Goal: Connect with others: Share content

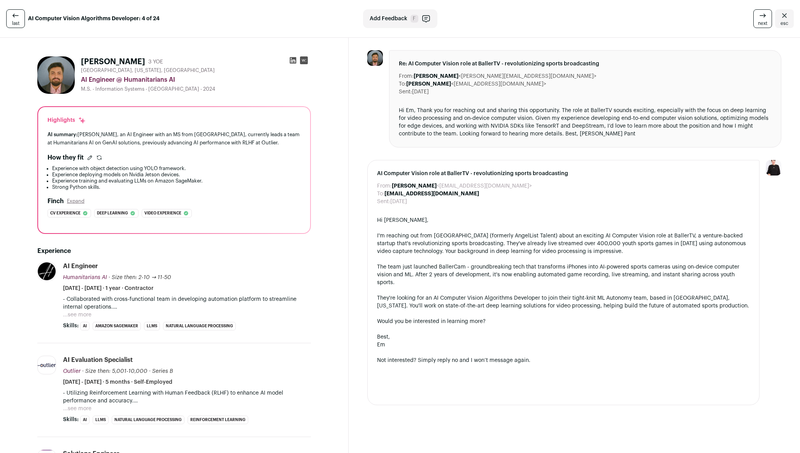
click at [293, 60] on icon at bounding box center [293, 60] width 8 height 8
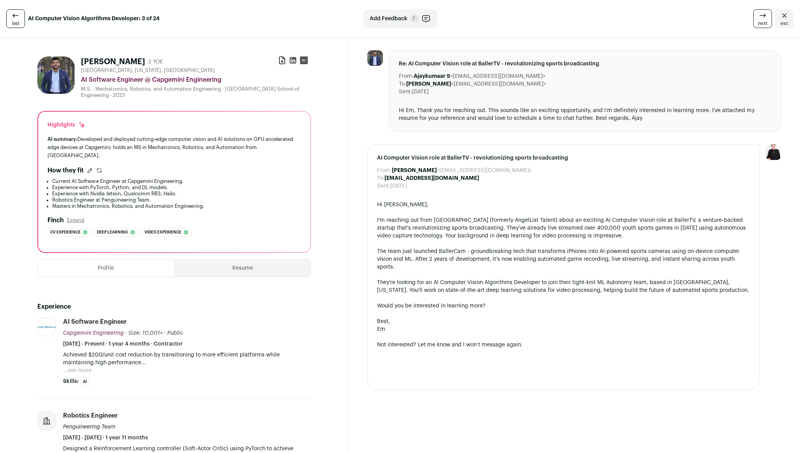
click at [295, 61] on icon at bounding box center [293, 60] width 8 height 8
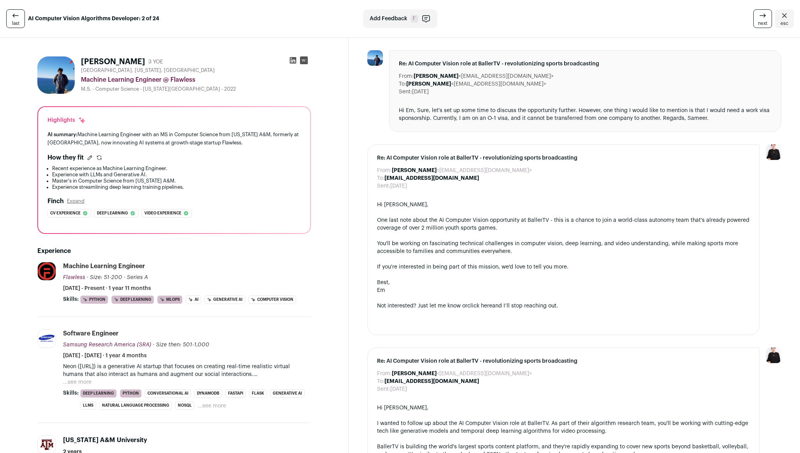
click at [293, 56] on icon at bounding box center [293, 60] width 8 height 8
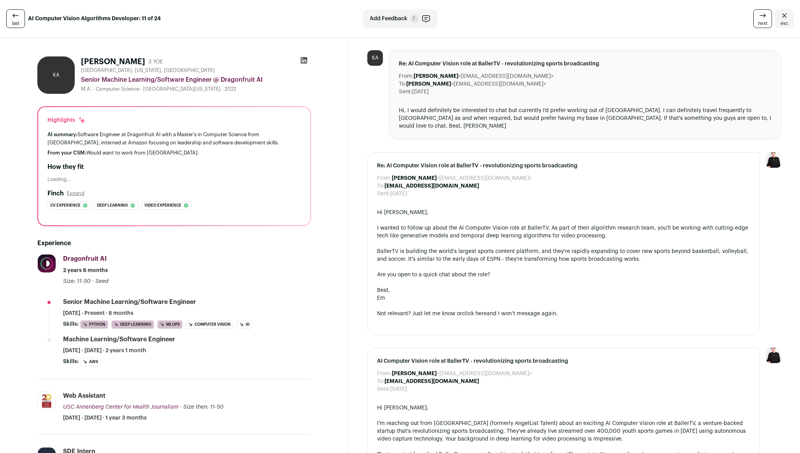
click at [302, 59] on icon at bounding box center [304, 60] width 7 height 7
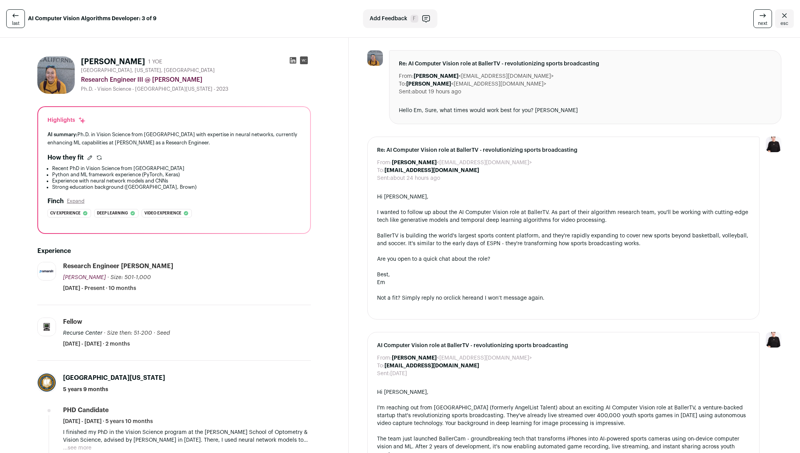
click at [292, 62] on icon at bounding box center [293, 60] width 7 height 7
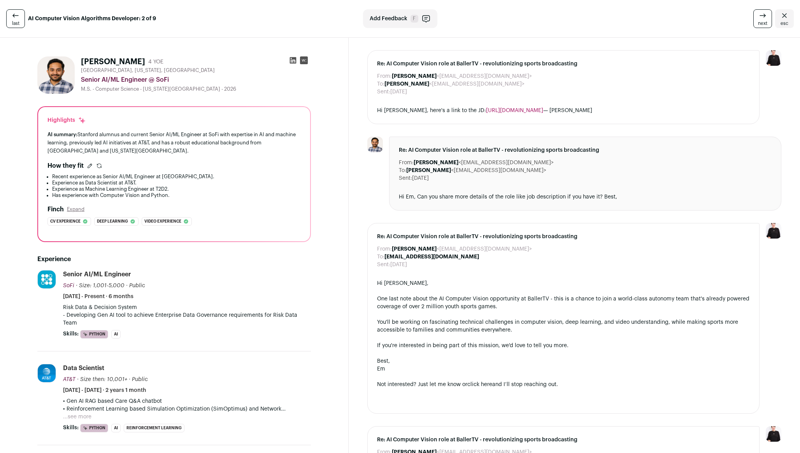
click at [292, 62] on icon at bounding box center [293, 60] width 7 height 7
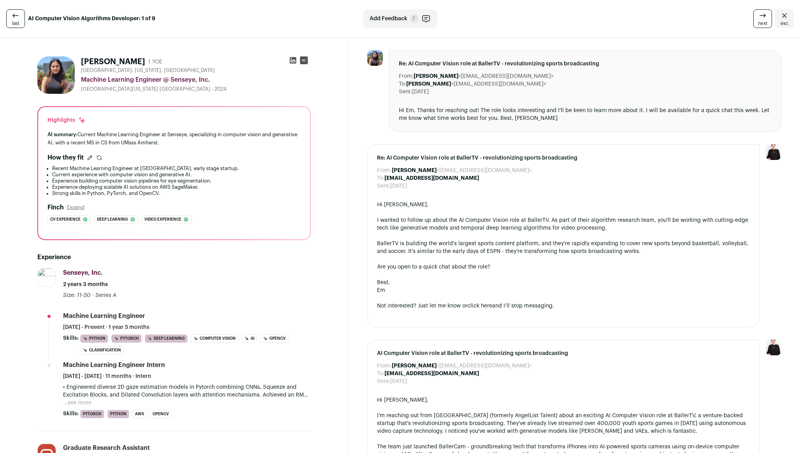
click at [292, 62] on icon at bounding box center [293, 60] width 7 height 7
